Goal: Information Seeking & Learning: Learn about a topic

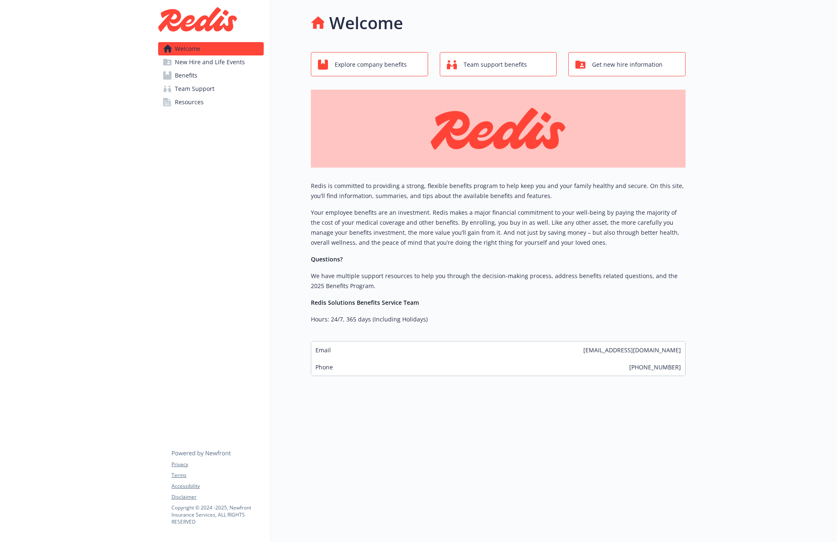
click at [200, 76] on link "Benefits" at bounding box center [211, 75] width 106 height 13
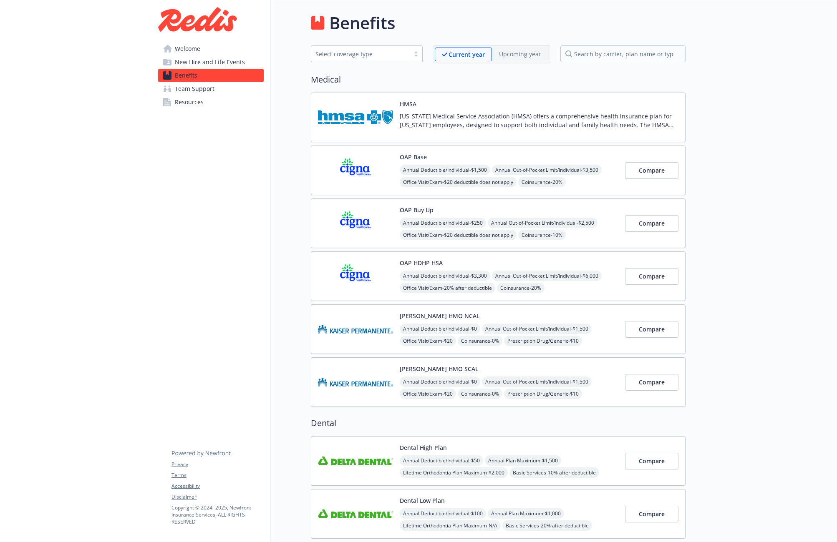
click at [191, 104] on span "Resources" at bounding box center [189, 102] width 29 height 13
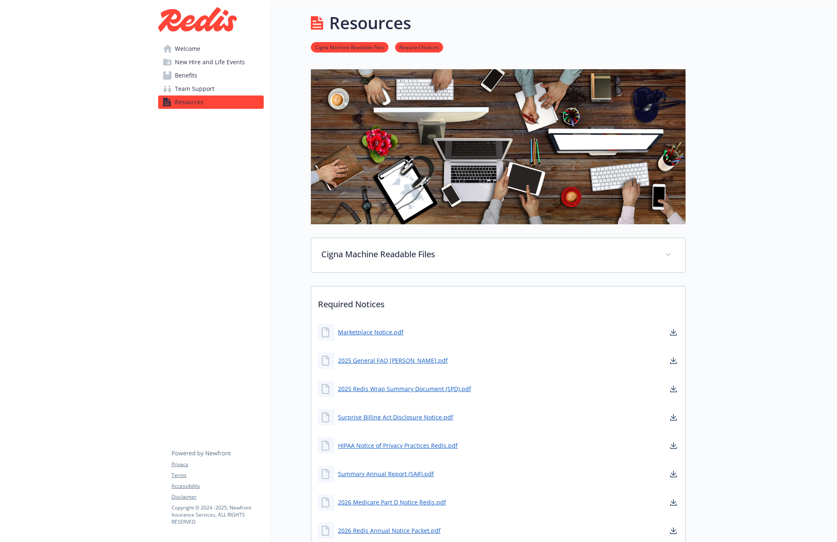
click at [186, 45] on span "Welcome" at bounding box center [187, 48] width 25 height 13
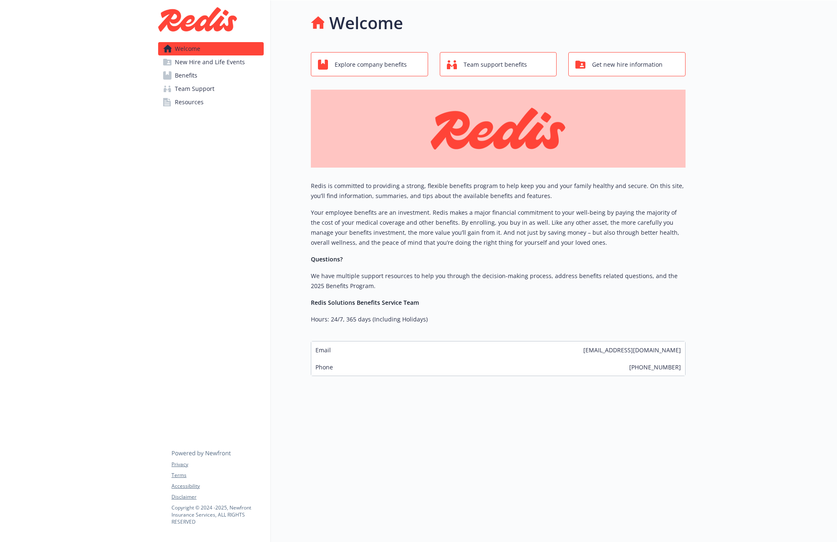
click at [186, 21] on img at bounding box center [197, 19] width 79 height 25
click at [365, 66] on span "Explore company benefits" at bounding box center [371, 65] width 72 height 16
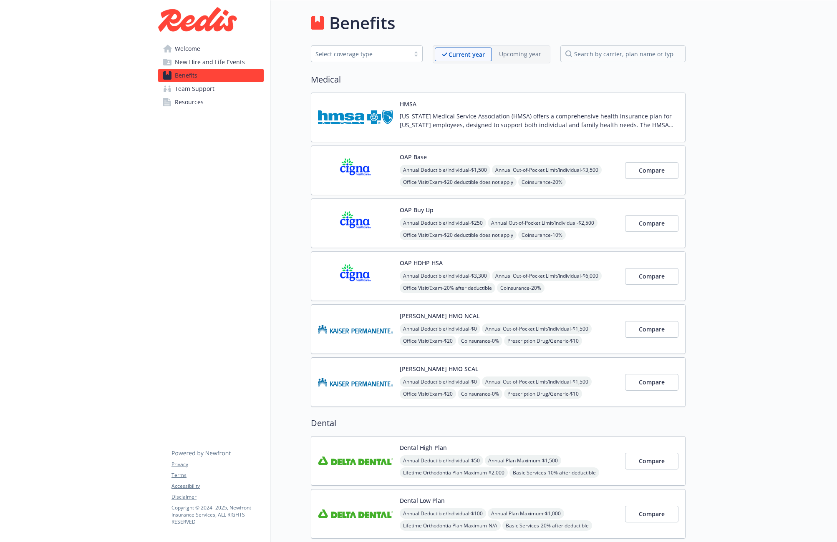
click at [461, 51] on p "Current year" at bounding box center [466, 54] width 36 height 9
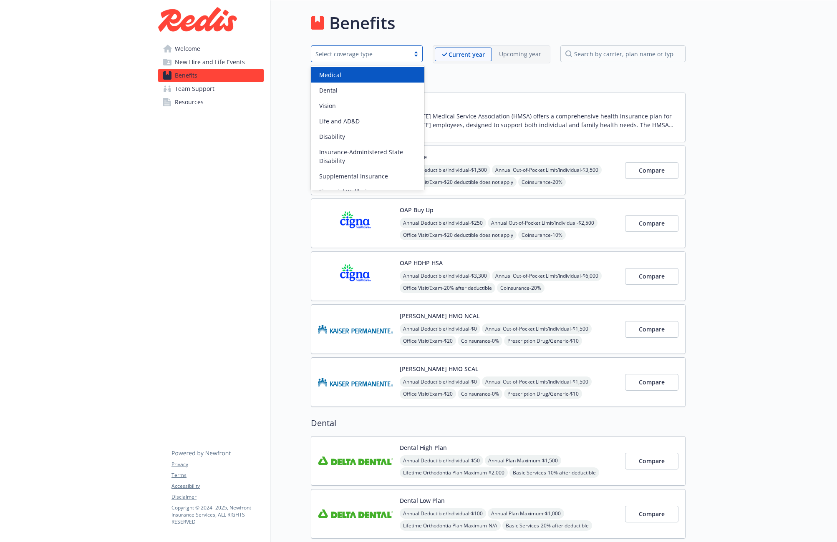
click at [375, 56] on div "Select coverage type" at bounding box center [360, 54] width 90 height 9
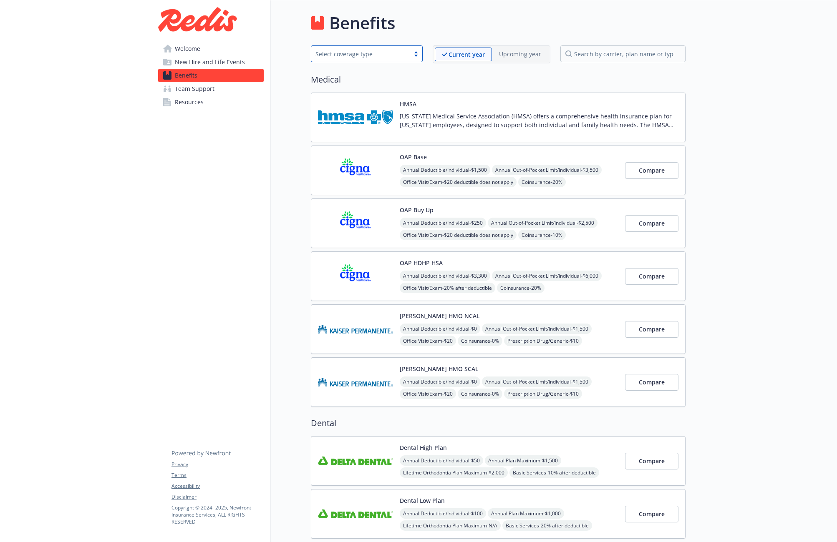
click at [375, 56] on div "Select coverage type" at bounding box center [360, 54] width 90 height 9
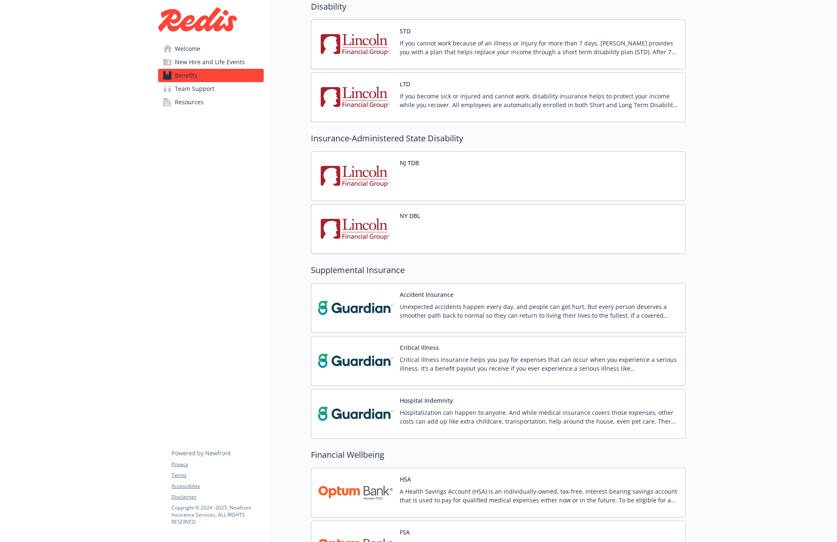
scroll to position [442, 0]
